Goal: Information Seeking & Learning: Find specific page/section

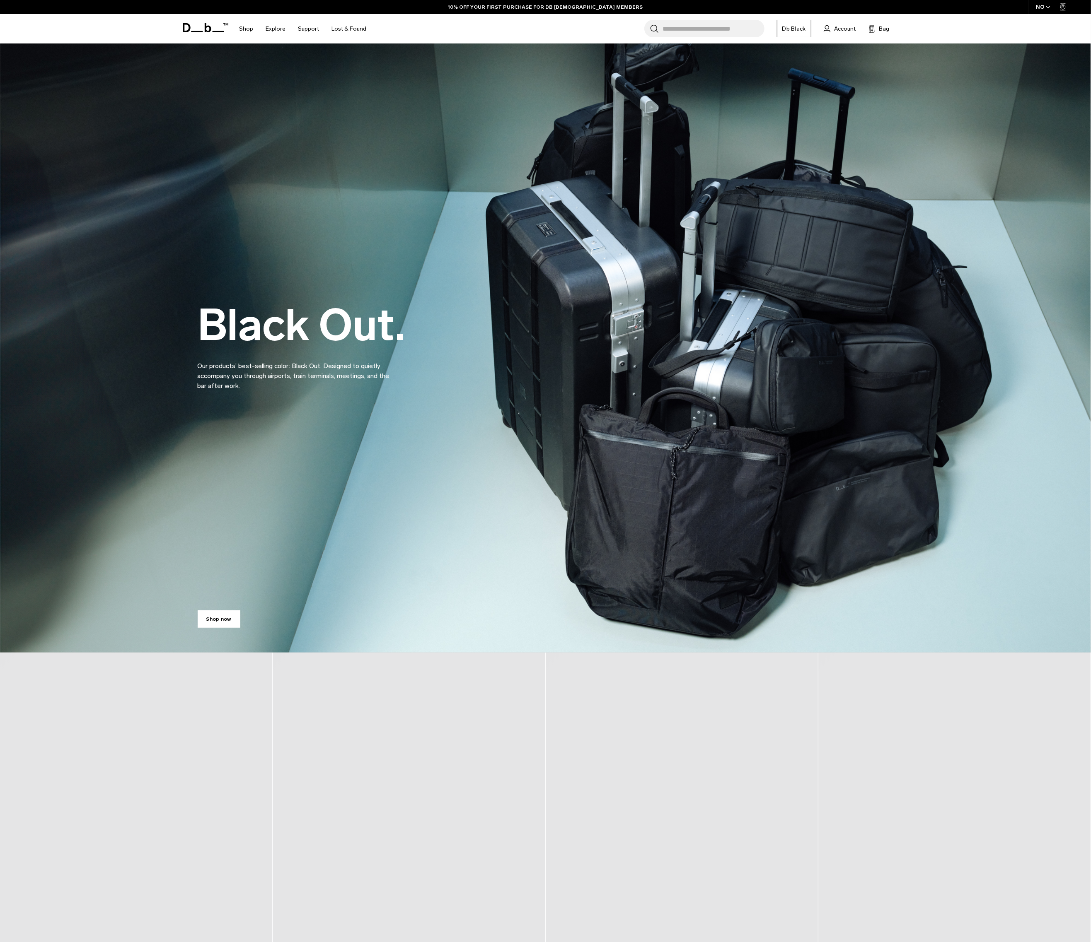
click at [689, 30] on input "Search for Bags, Luggage..." at bounding box center [713, 28] width 101 height 17
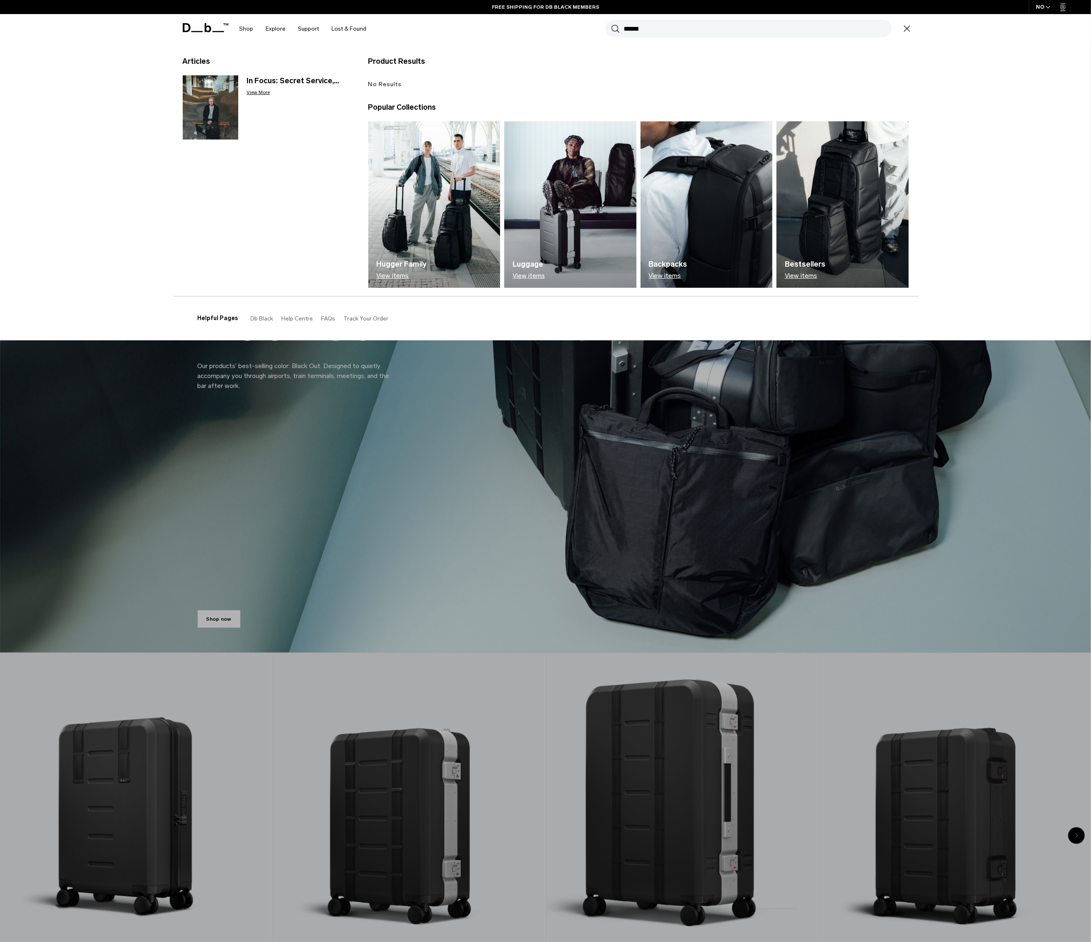
type input "******"
click at [611, 24] on button "Search" at bounding box center [615, 28] width 9 height 9
